Goal: Transaction & Acquisition: Purchase product/service

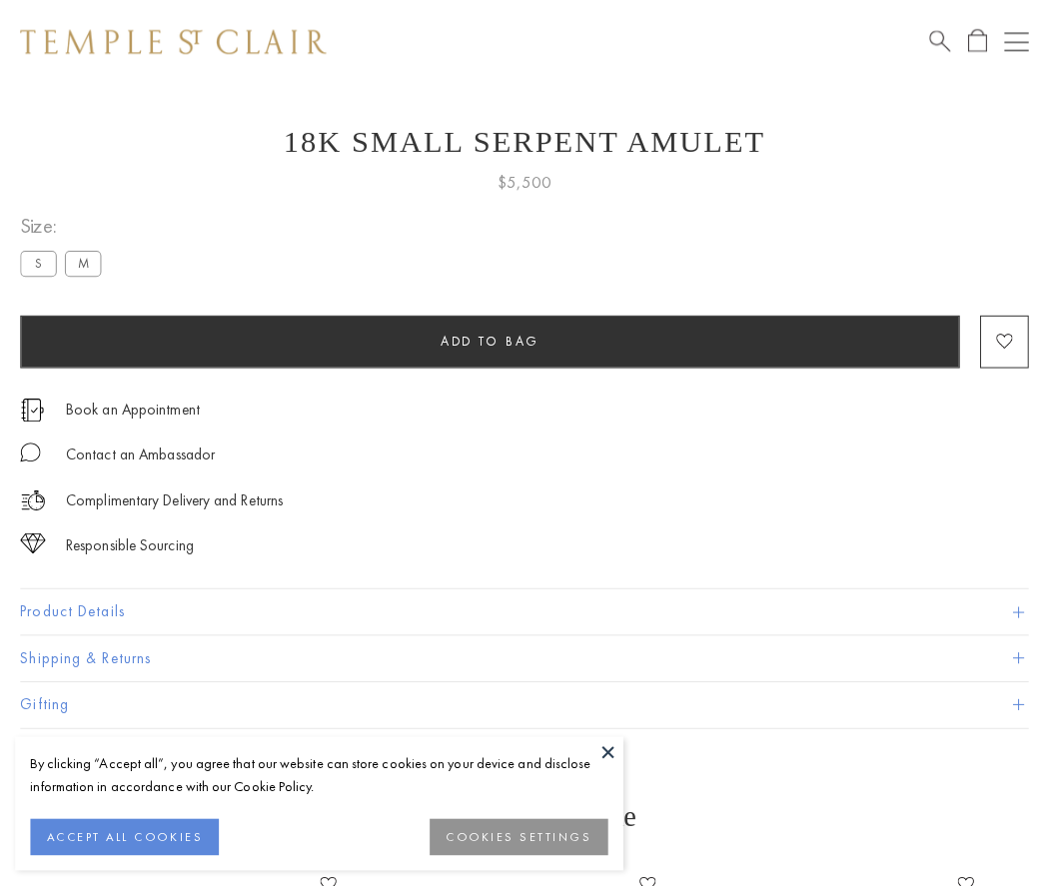
scroll to position [80, 0]
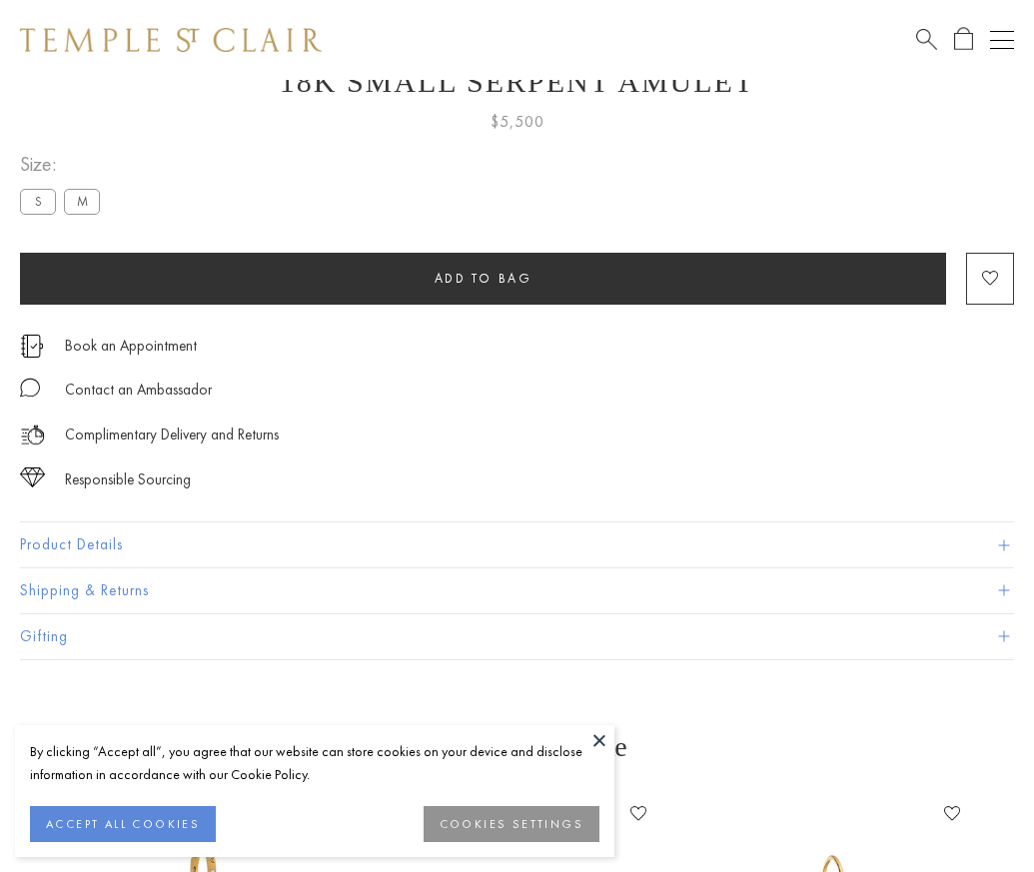
click at [483, 278] on span "Add to bag" at bounding box center [484, 278] width 98 height 17
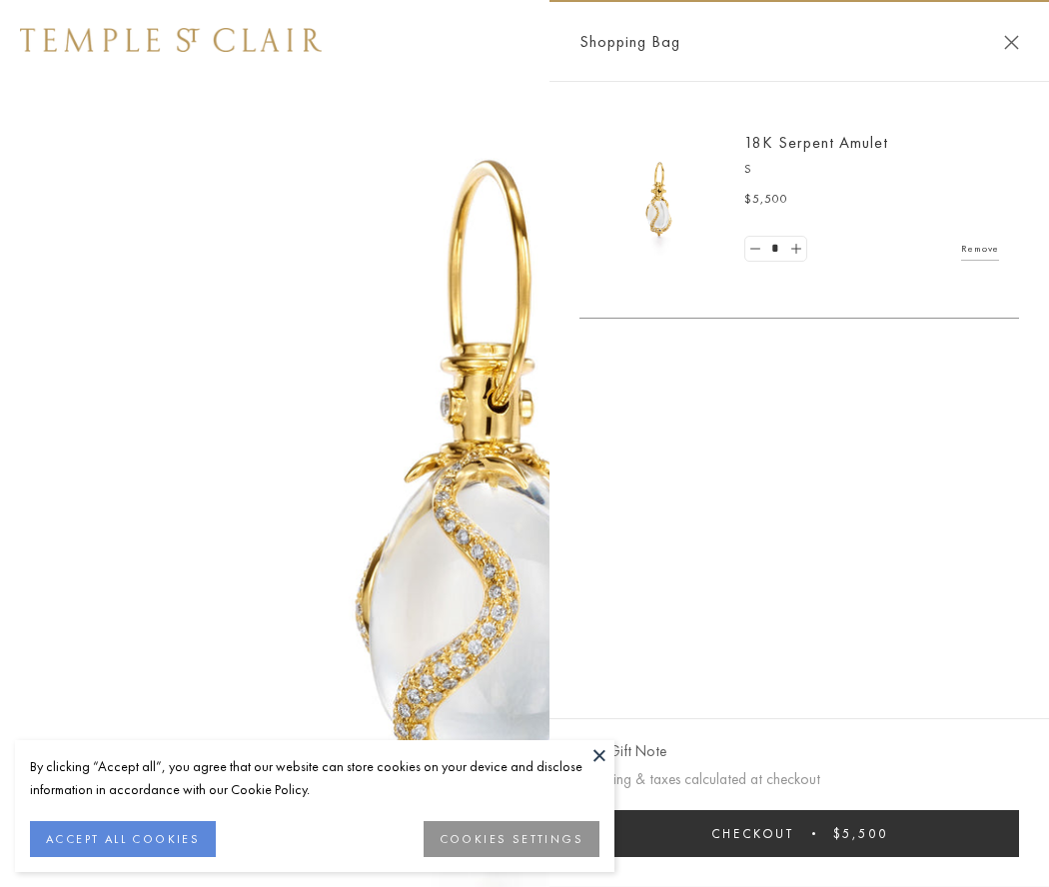
click at [799, 833] on button "Checkout $5,500" at bounding box center [799, 833] width 440 height 47
